Goal: Ask a question

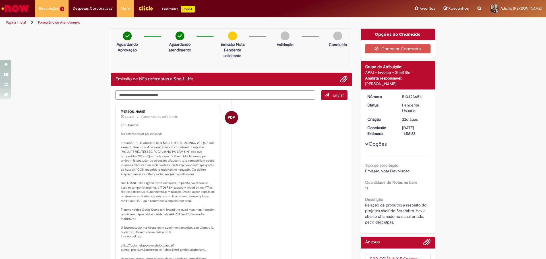
click at [188, 96] on textarea "Digite sua mensagem aqui..." at bounding box center [215, 95] width 200 height 10
click at [0, 0] on button "Opções" at bounding box center [0, 0] width 0 height 0
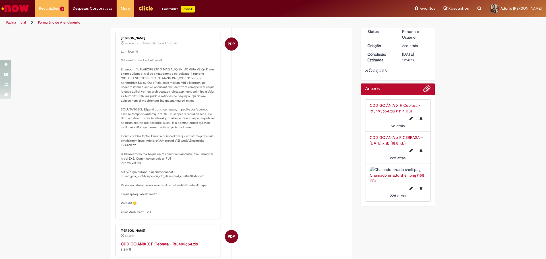
scroll to position [71, 0]
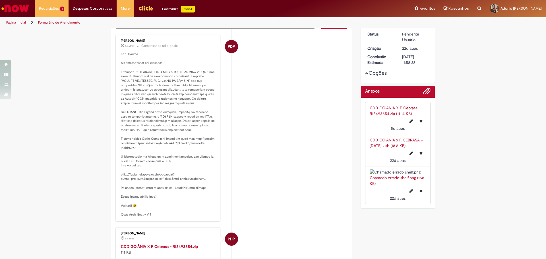
click at [0, 0] on button "Opções" at bounding box center [0, 0] width 0 height 0
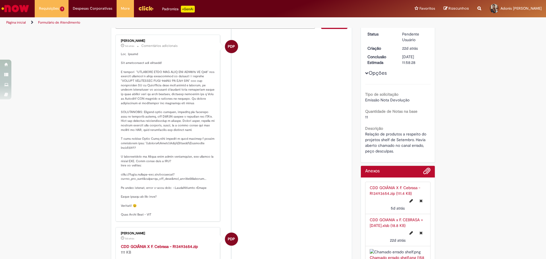
click at [365, 117] on span "11" at bounding box center [366, 117] width 3 height 5
drag, startPoint x: 362, startPoint y: 135, endPoint x: 398, endPoint y: 154, distance: 40.3
click at [398, 154] on div "Relação de produtos a respeito do projetos shelf de Setembro. Havia aberto cham…" at bounding box center [398, 142] width 66 height 23
click at [396, 149] on div "Relação de produtos a respeito do projetos shelf de Setembro. Havia aberto cham…" at bounding box center [398, 142] width 66 height 23
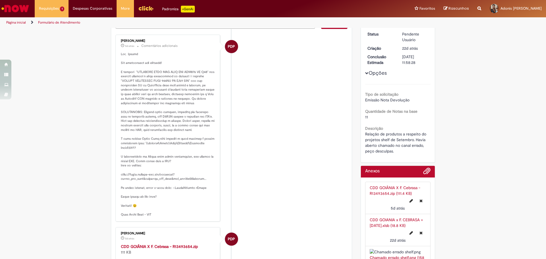
click at [384, 133] on span "Relação de produtos a respeito do projetos shelf de Setembro. Havia aberto cham…" at bounding box center [396, 143] width 62 height 22
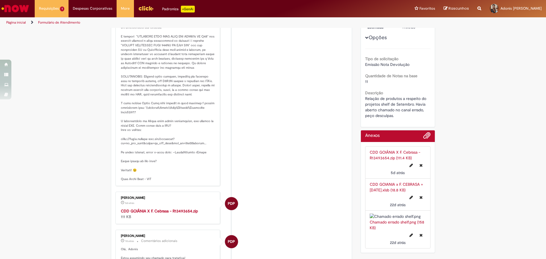
scroll to position [0, 0]
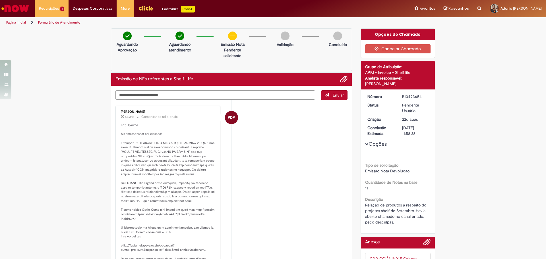
click at [229, 94] on textarea "Digite sua mensagem aqui..." at bounding box center [215, 95] width 200 height 10
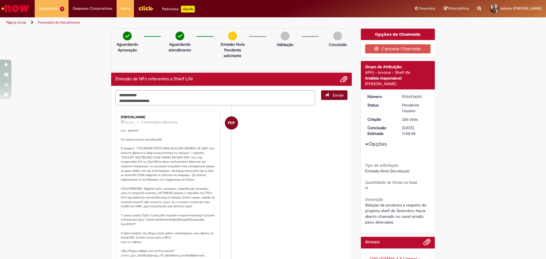
type textarea "**********"
click at [326, 96] on span "submit" at bounding box center [327, 95] width 4 height 4
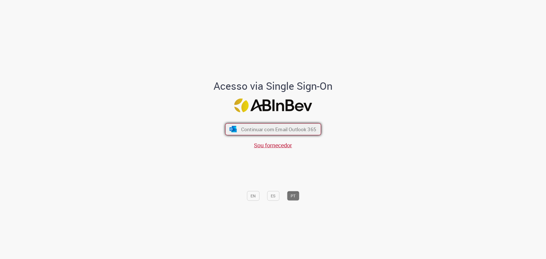
click at [241, 132] on span "Continuar com Email Outlook 365" at bounding box center [278, 129] width 75 height 7
